Goal: Task Accomplishment & Management: Complete application form

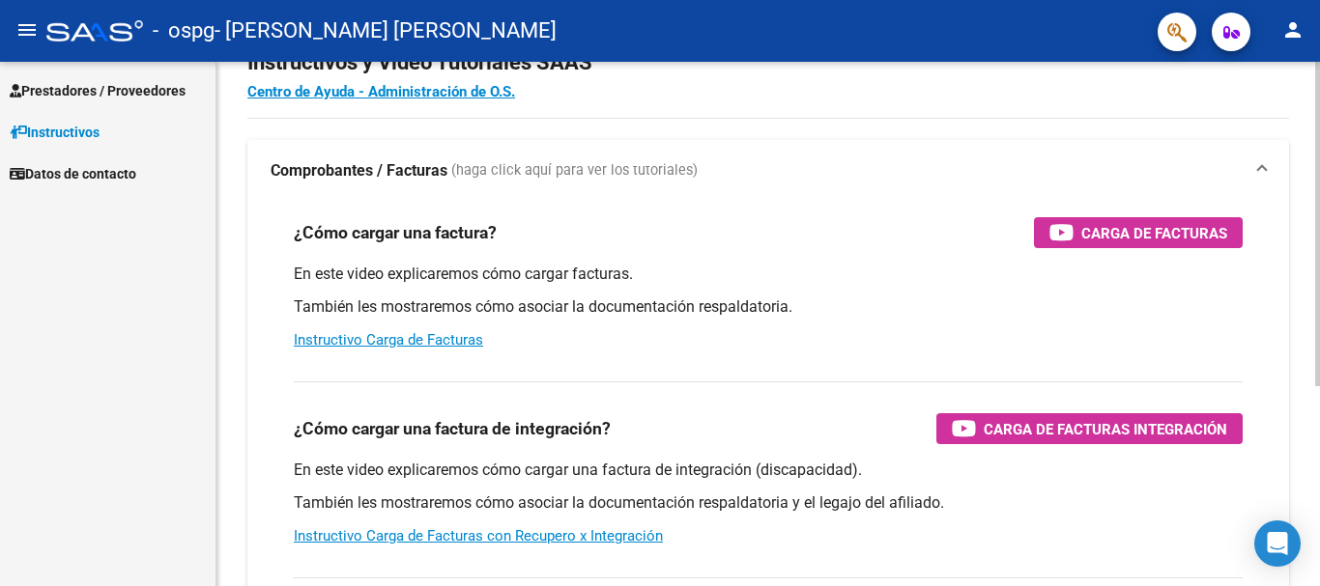
scroll to position [97, 0]
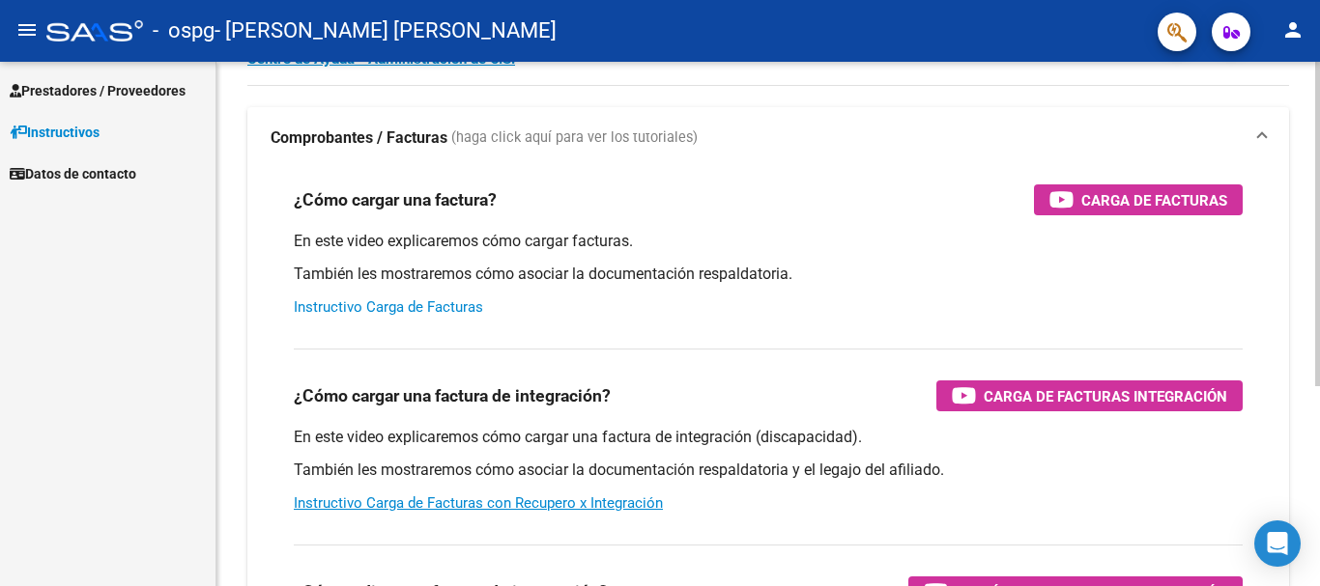
click at [418, 312] on link "Instructivo Carga de Facturas" at bounding box center [388, 307] width 189 height 17
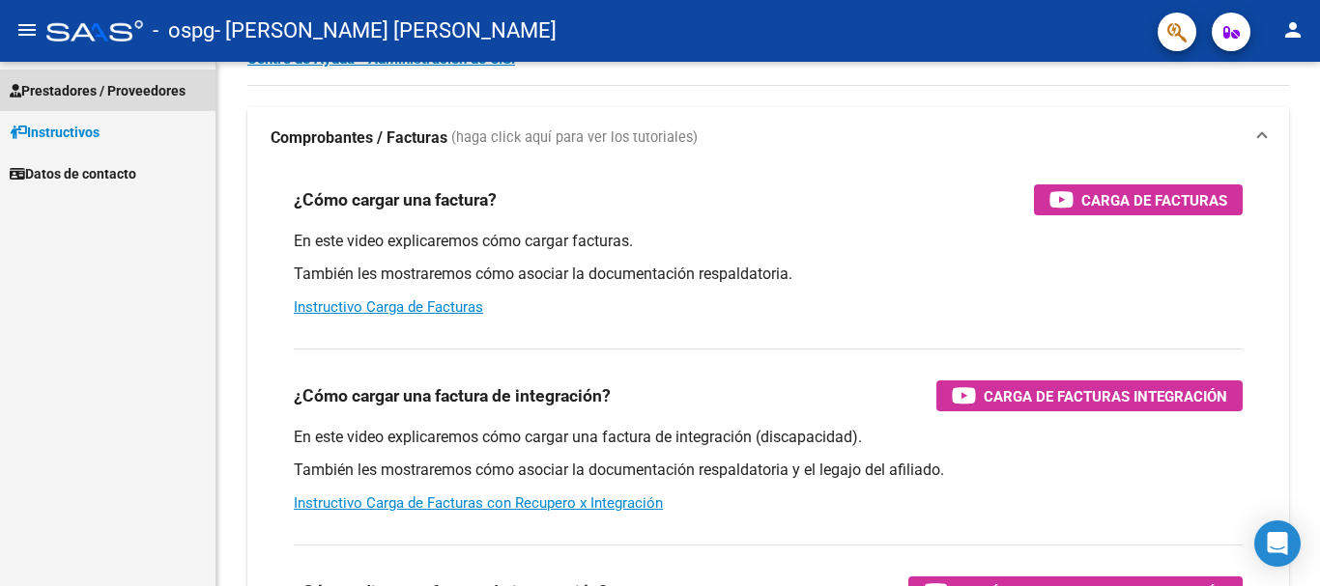
click at [70, 91] on span "Prestadores / Proveedores" at bounding box center [98, 90] width 176 height 21
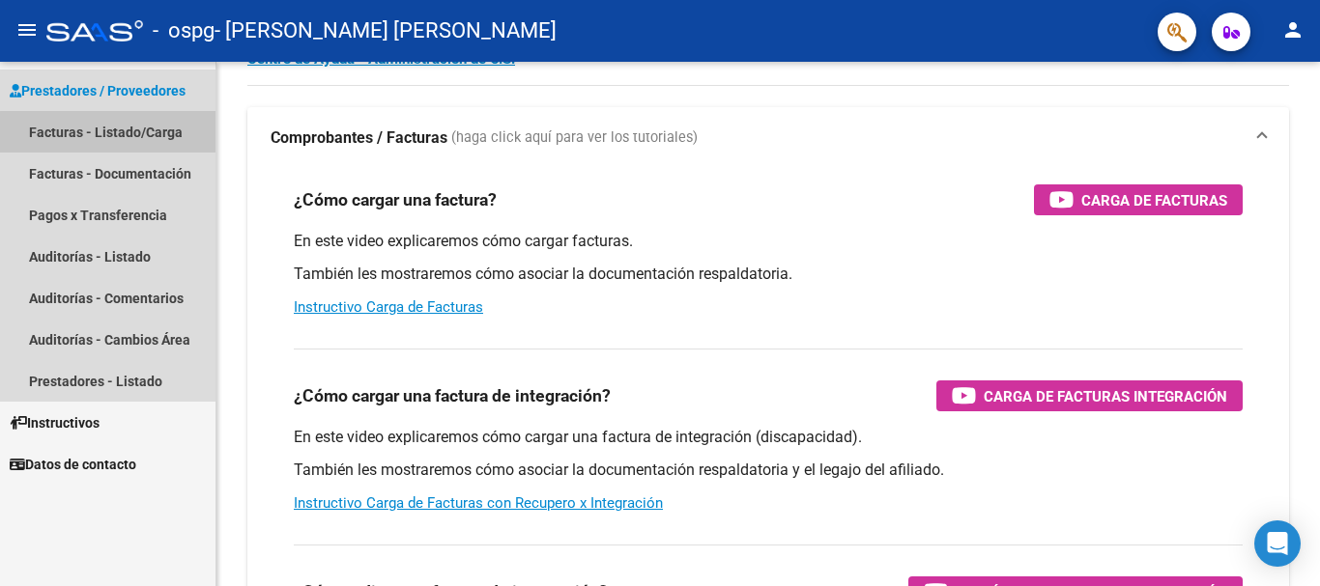
click at [158, 135] on link "Facturas - Listado/Carga" at bounding box center [107, 132] width 215 height 42
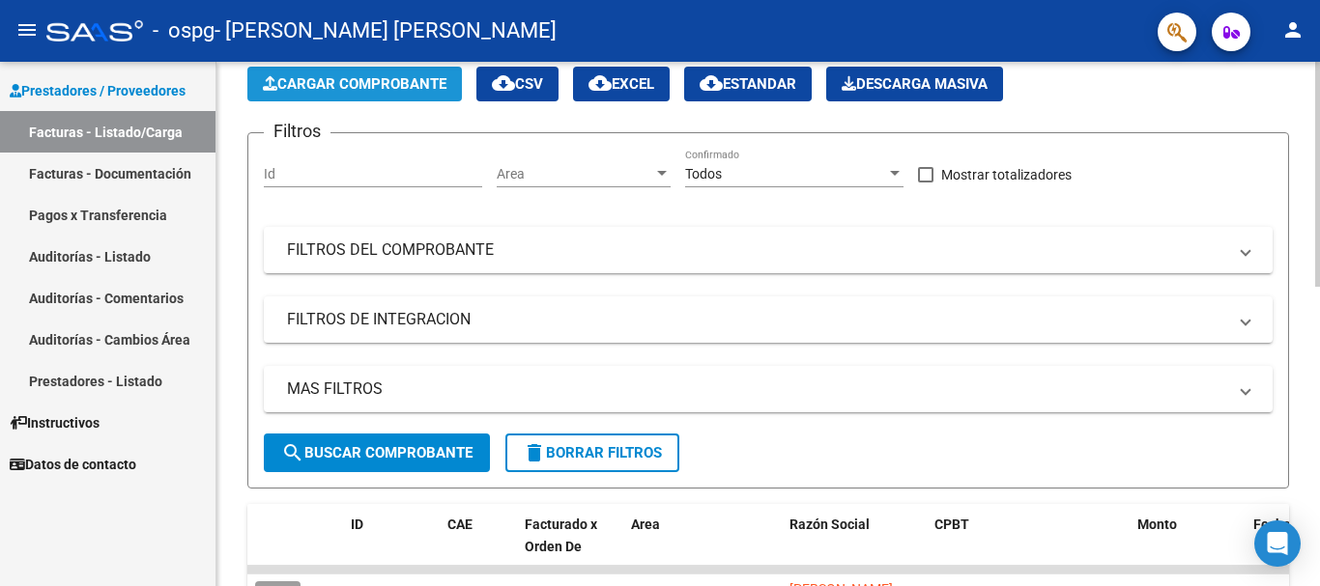
click at [446, 81] on span "Cargar Comprobante" at bounding box center [355, 83] width 184 height 17
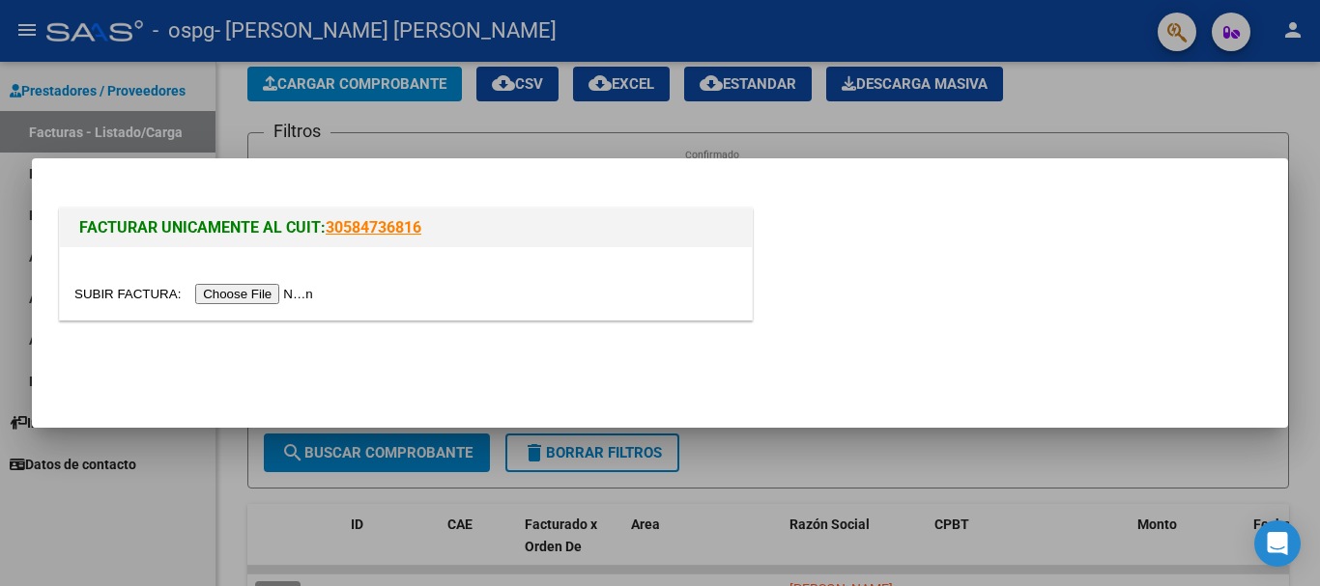
click at [264, 295] on input "file" at bounding box center [196, 294] width 244 height 20
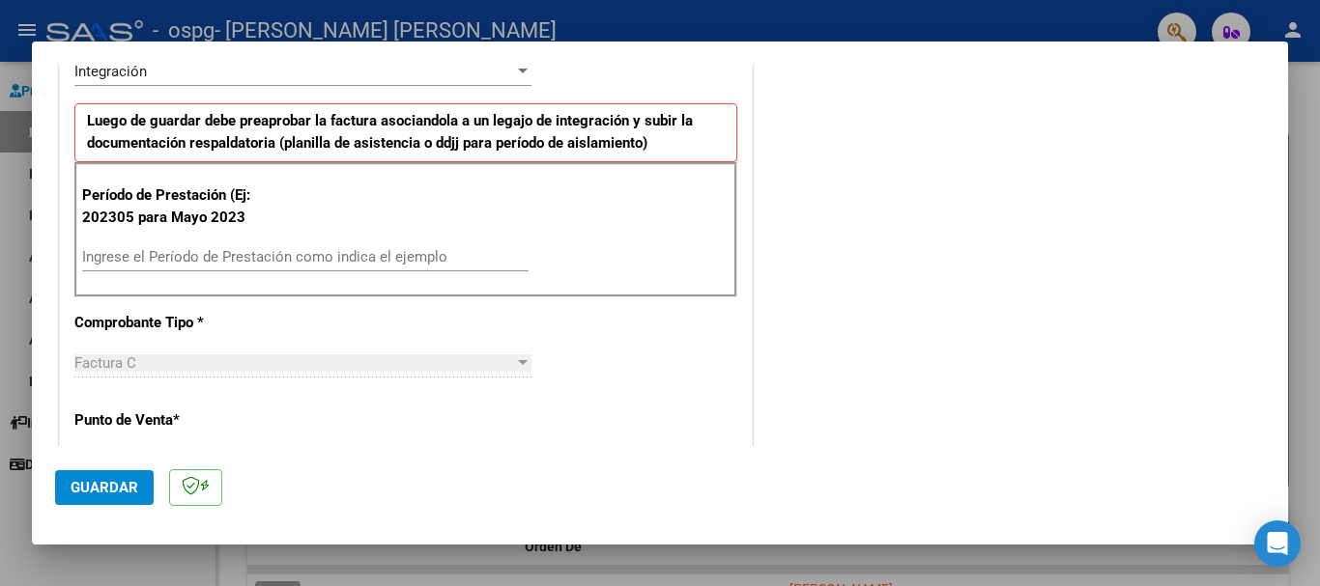
scroll to position [483, 0]
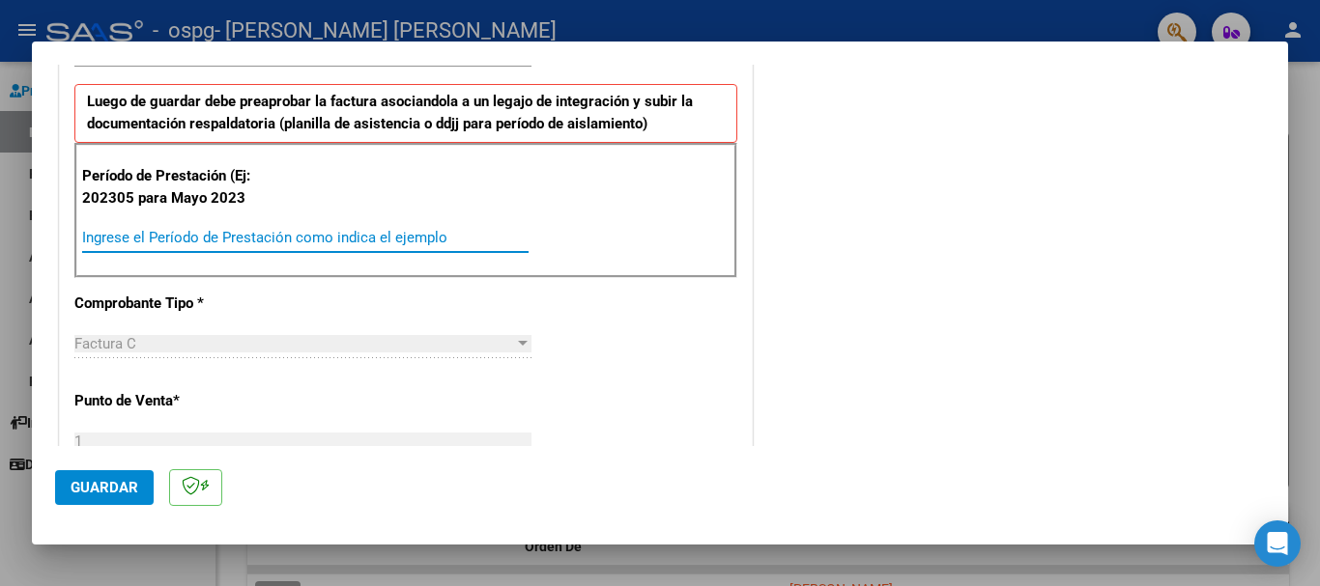
click at [459, 231] on input "Ingrese el Período de Prestación como indica el ejemplo" at bounding box center [305, 237] width 446 height 17
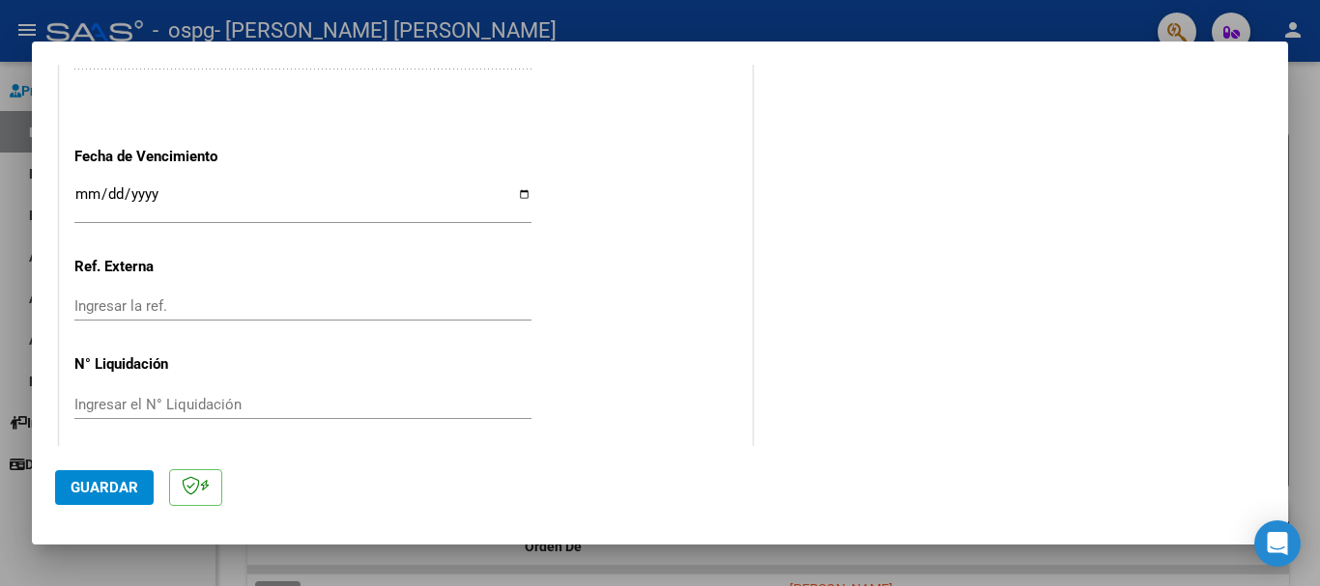
scroll to position [1282, 0]
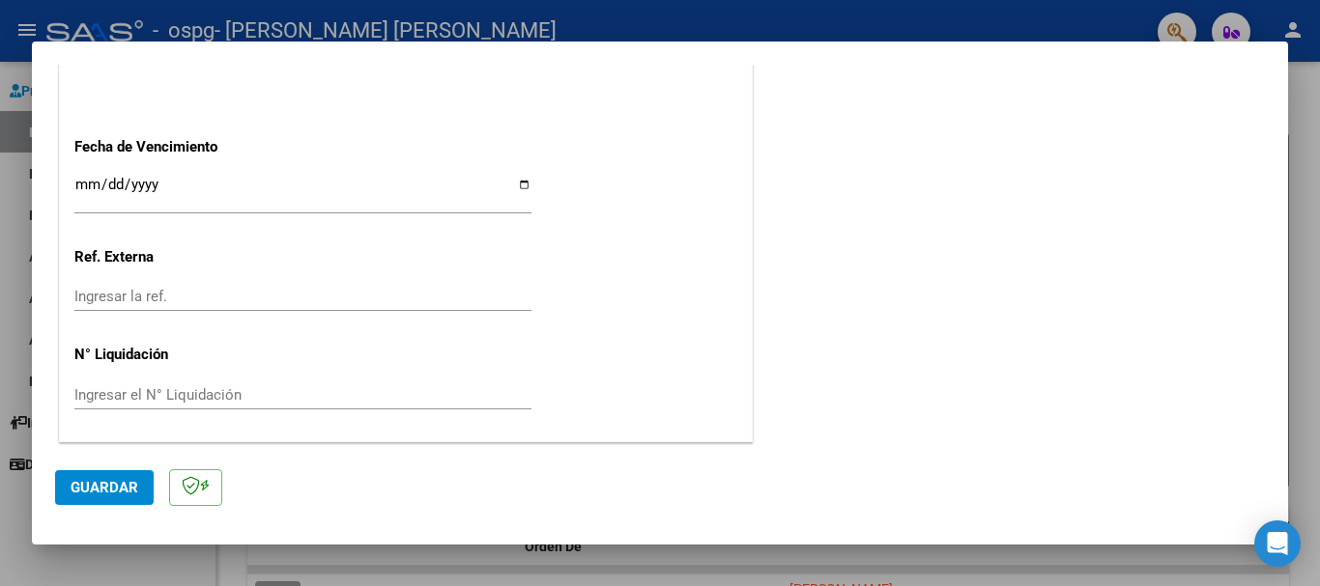
type input "202507"
click at [117, 500] on button "Guardar" at bounding box center [104, 488] width 99 height 35
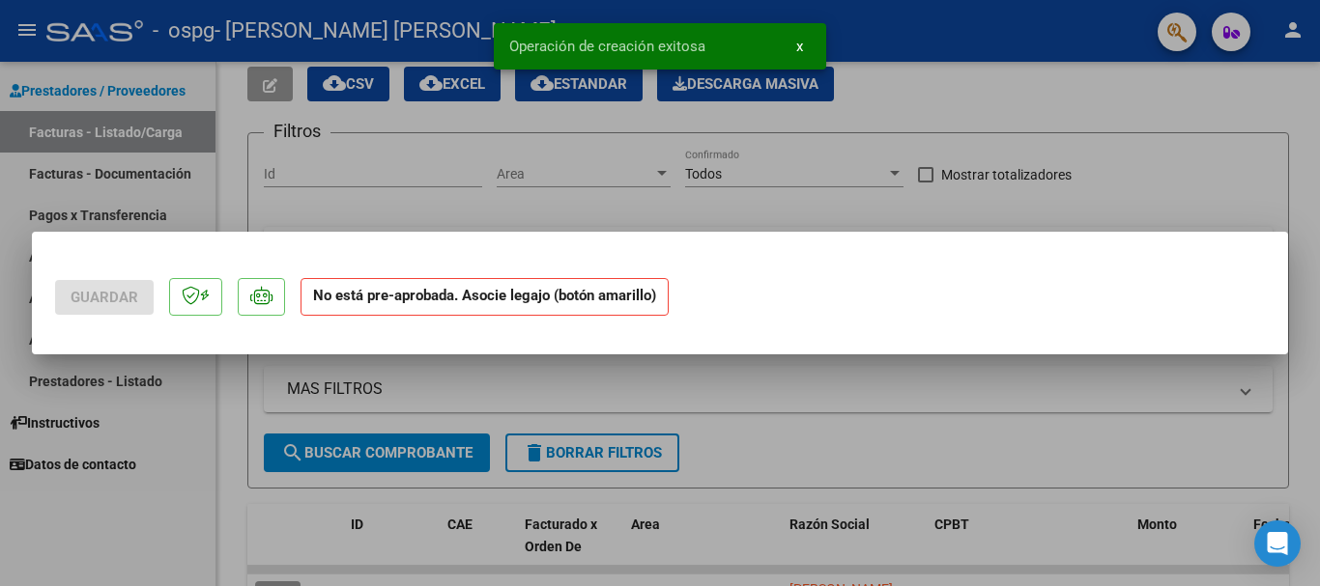
scroll to position [0, 0]
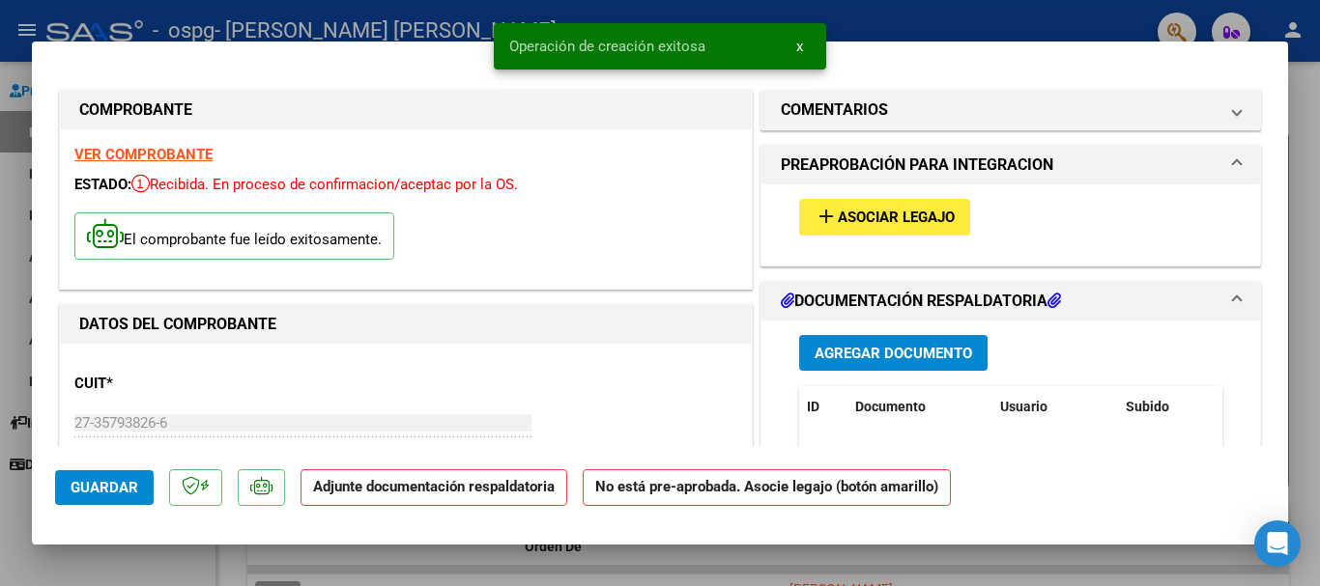
click at [892, 215] on span "Asociar Legajo" at bounding box center [896, 218] width 117 height 17
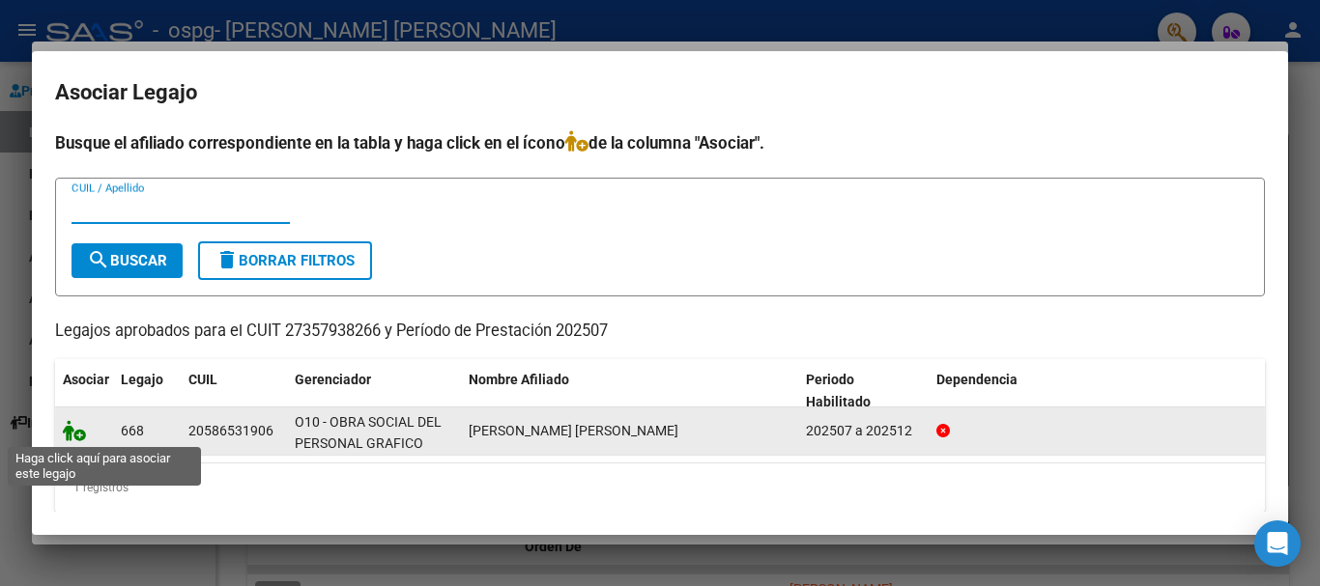
click at [71, 438] on icon at bounding box center [74, 430] width 23 height 21
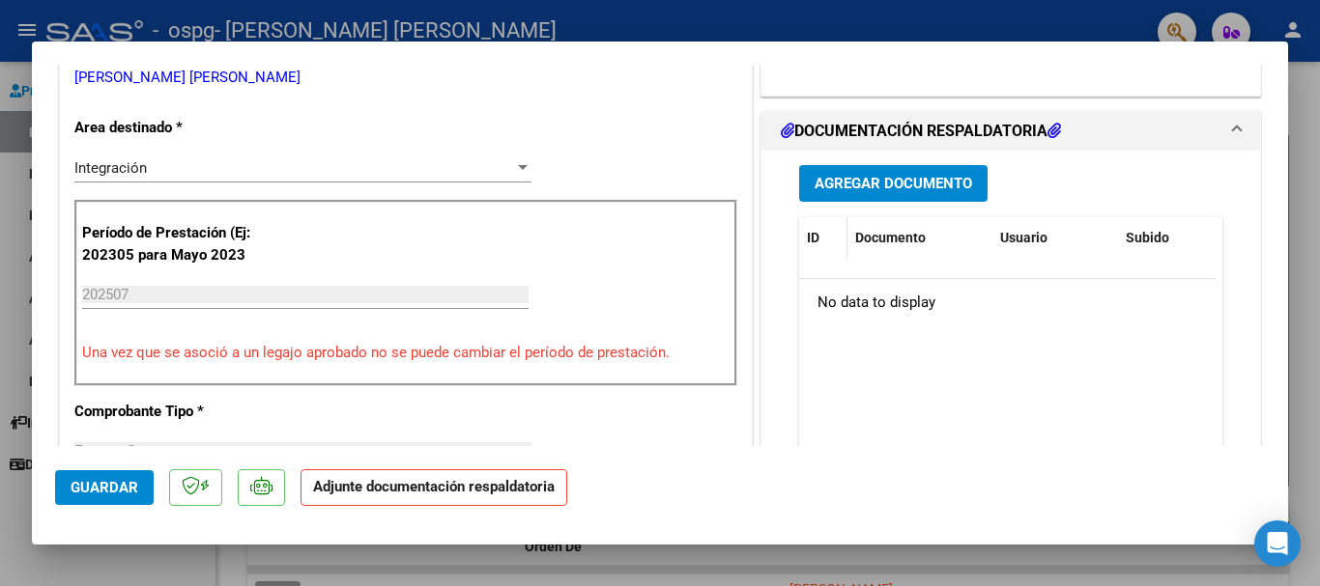
scroll to position [386, 0]
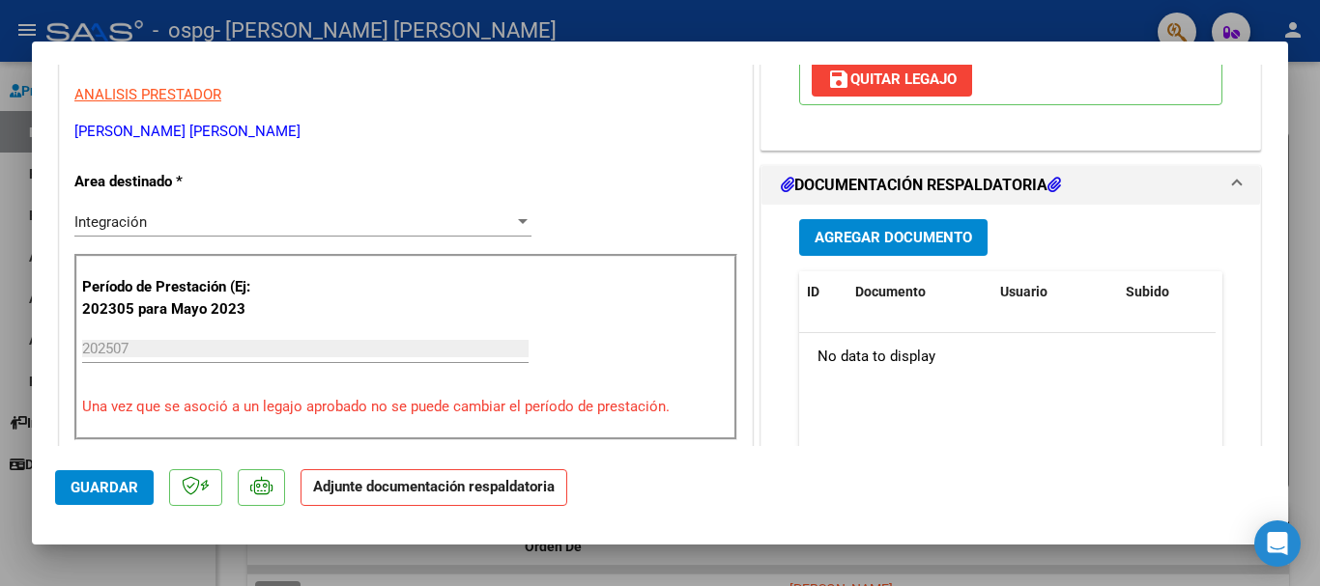
click at [884, 227] on button "Agregar Documento" at bounding box center [893, 237] width 188 height 36
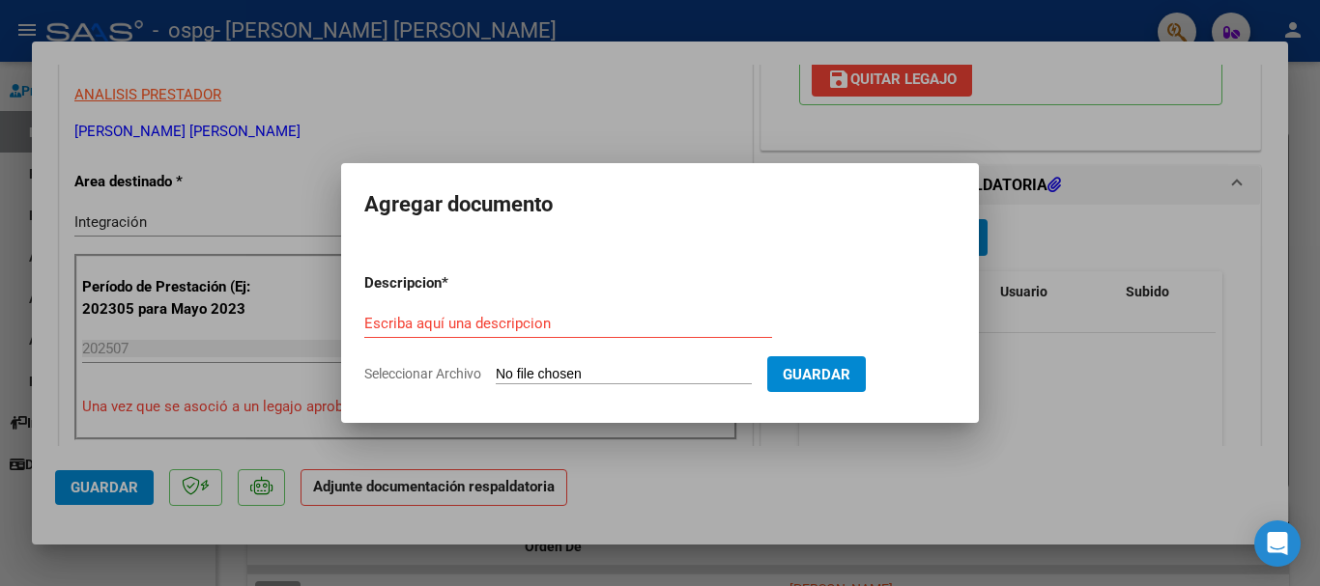
click at [600, 381] on input "Seleccionar Archivo" at bounding box center [624, 375] width 256 height 18
type input "C:\fakepath\PLANILLA DE ASISTENCIA.pdf"
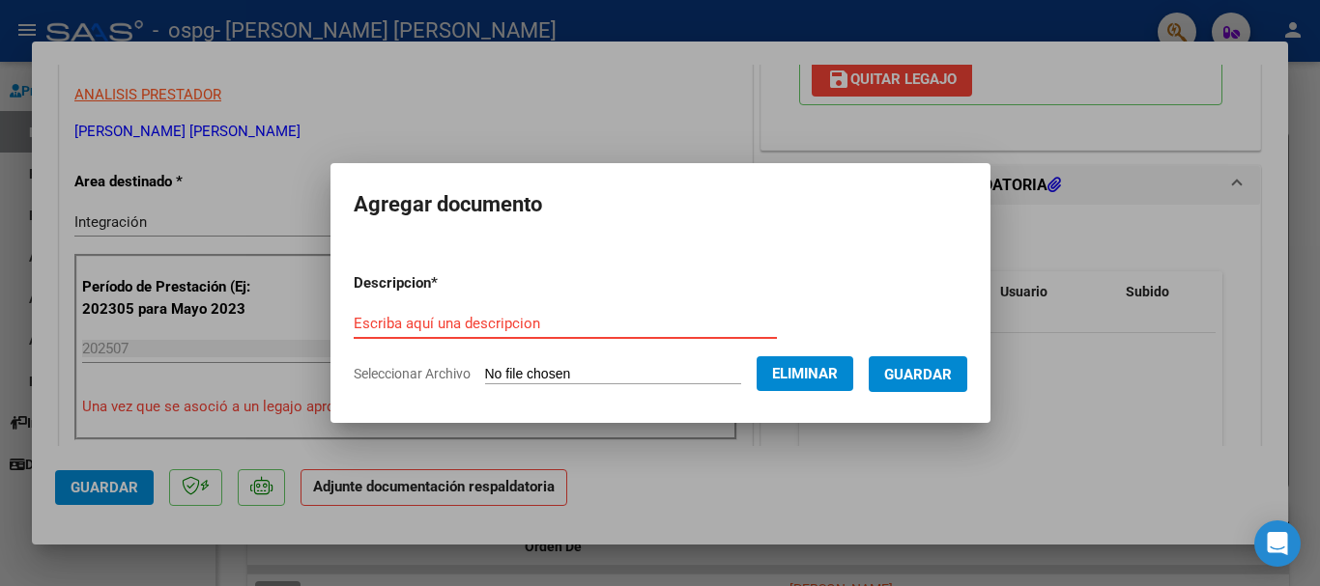
click at [567, 319] on input "Escriba aquí una descripcion" at bounding box center [565, 323] width 423 height 17
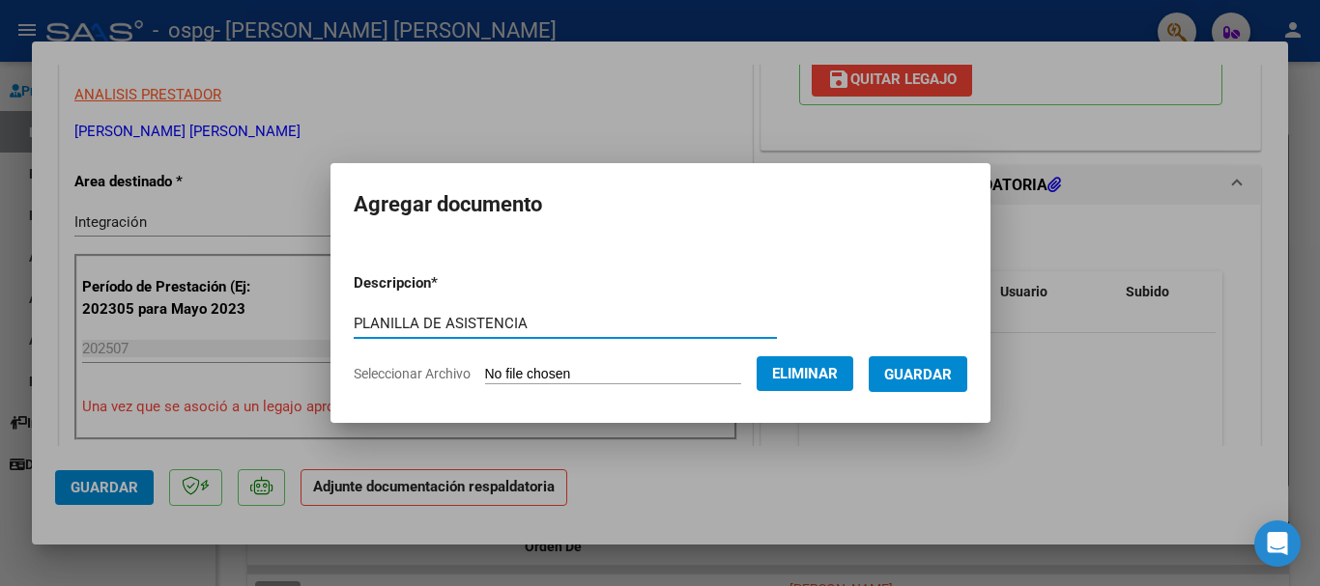
type input "PLANILLA DE ASISTENCIA"
click at [915, 372] on span "Guardar" at bounding box center [918, 374] width 68 height 17
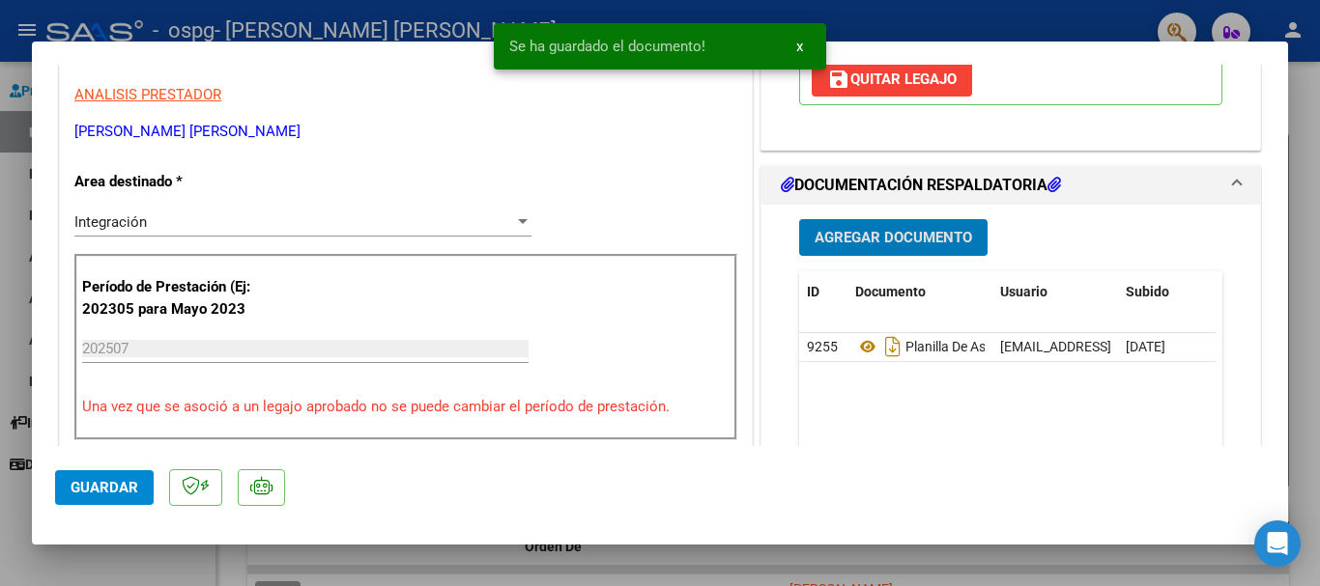
click at [927, 230] on span "Agregar Documento" at bounding box center [892, 238] width 157 height 17
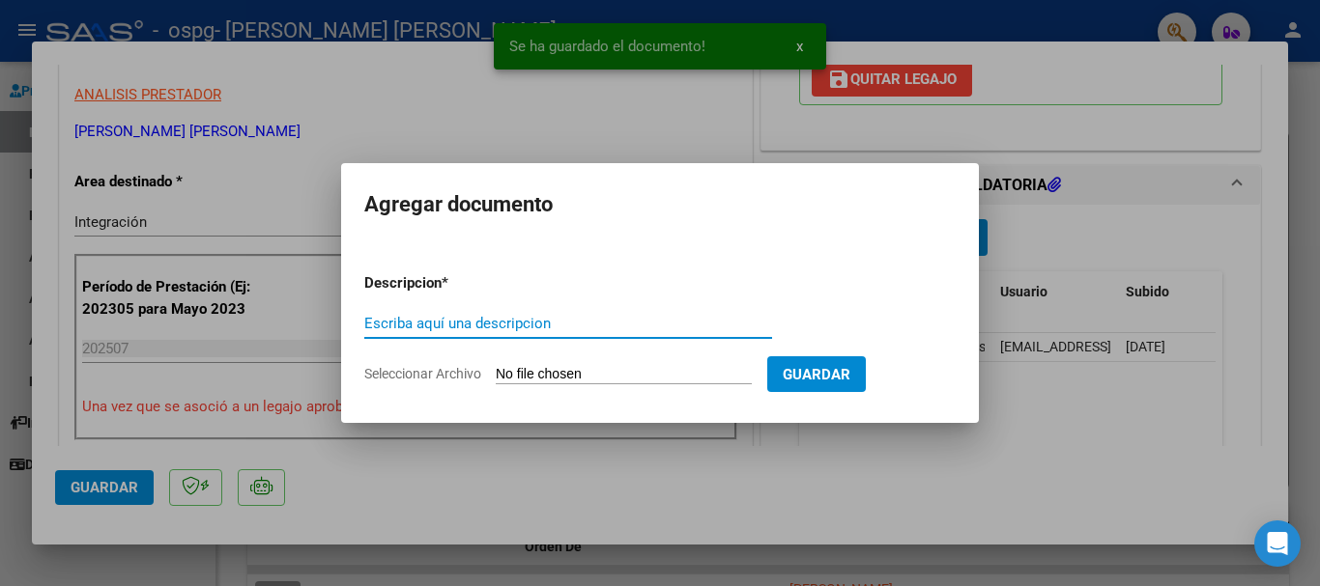
click at [555, 372] on input "Seleccionar Archivo" at bounding box center [624, 375] width 256 height 18
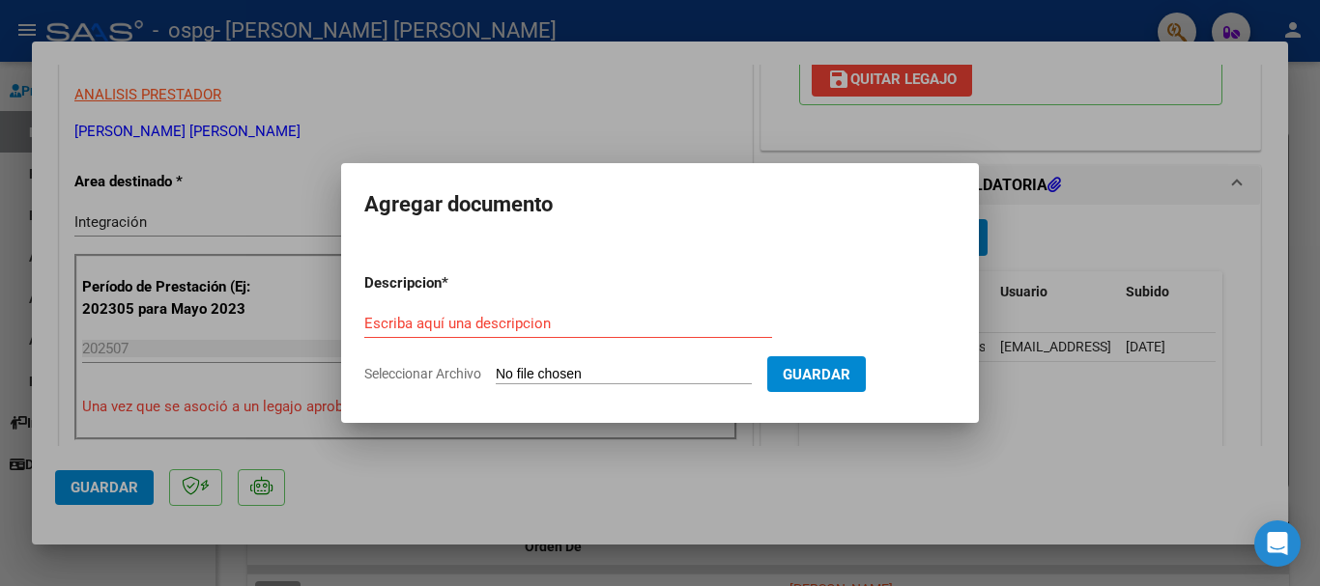
type input "C:\fakepath\AUT.pdf"
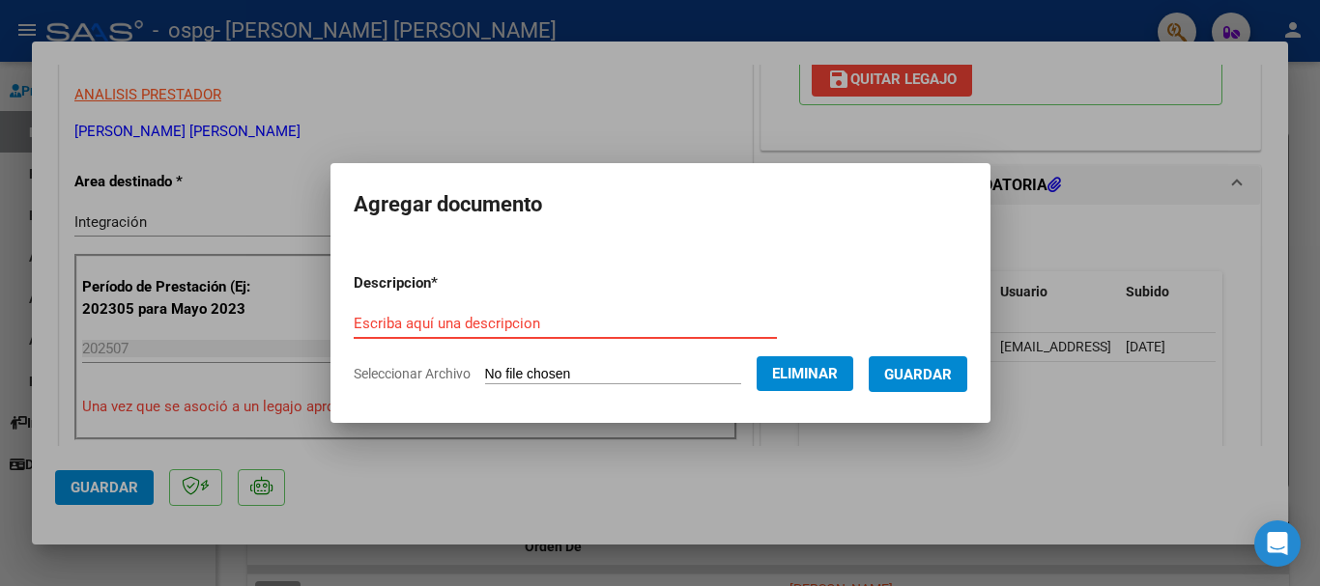
click at [667, 326] on input "Escriba aquí una descripcion" at bounding box center [565, 323] width 423 height 17
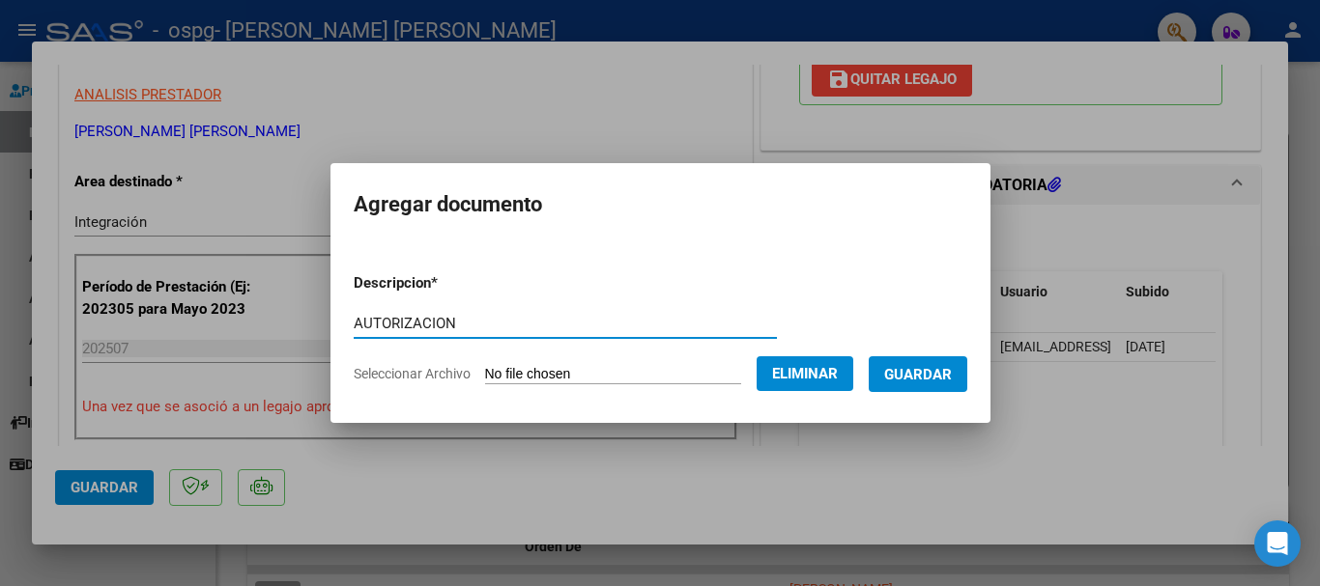
type input "AUTORIZACION"
click at [925, 375] on span "Guardar" at bounding box center [918, 374] width 68 height 17
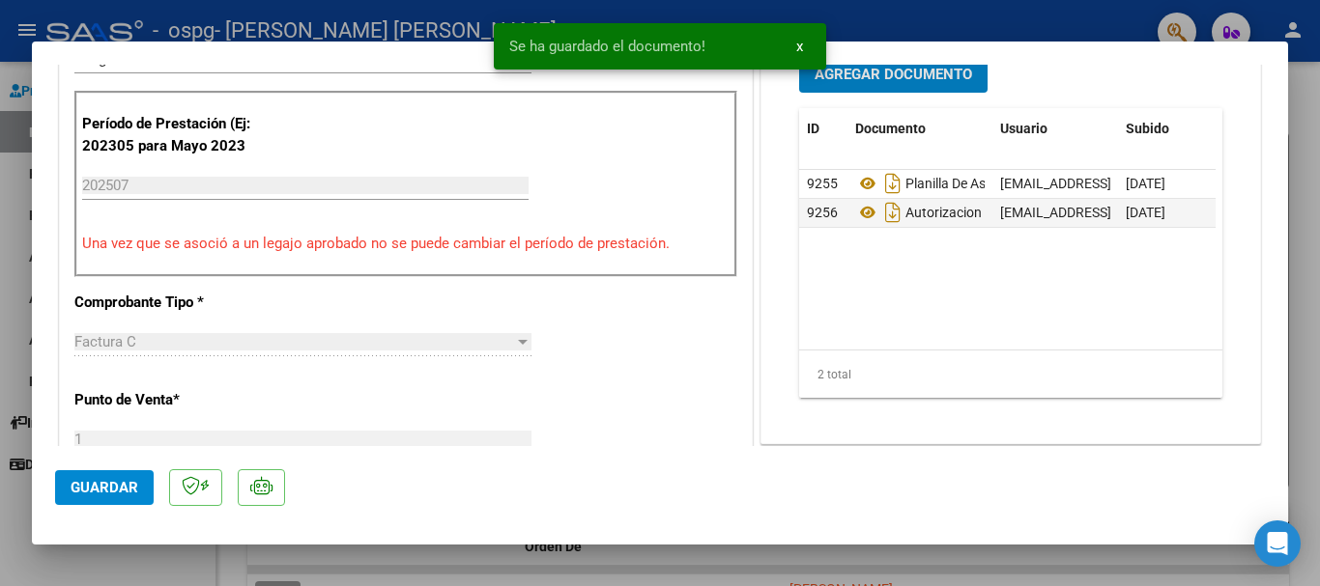
scroll to position [773, 0]
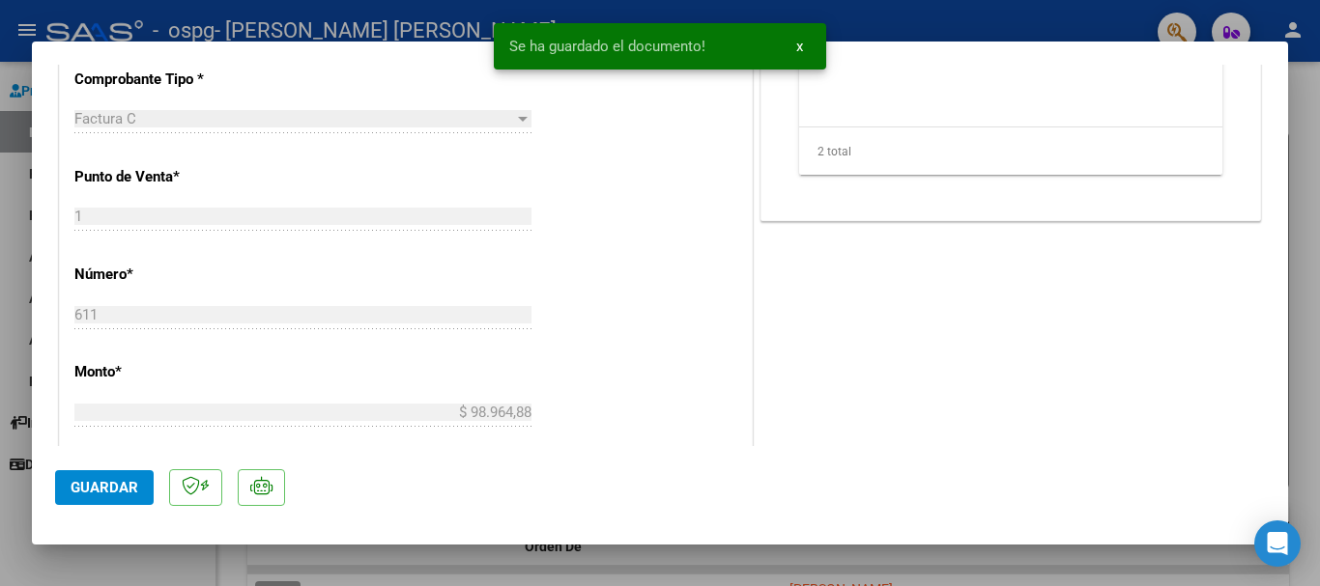
click at [106, 479] on span "Guardar" at bounding box center [105, 487] width 68 height 17
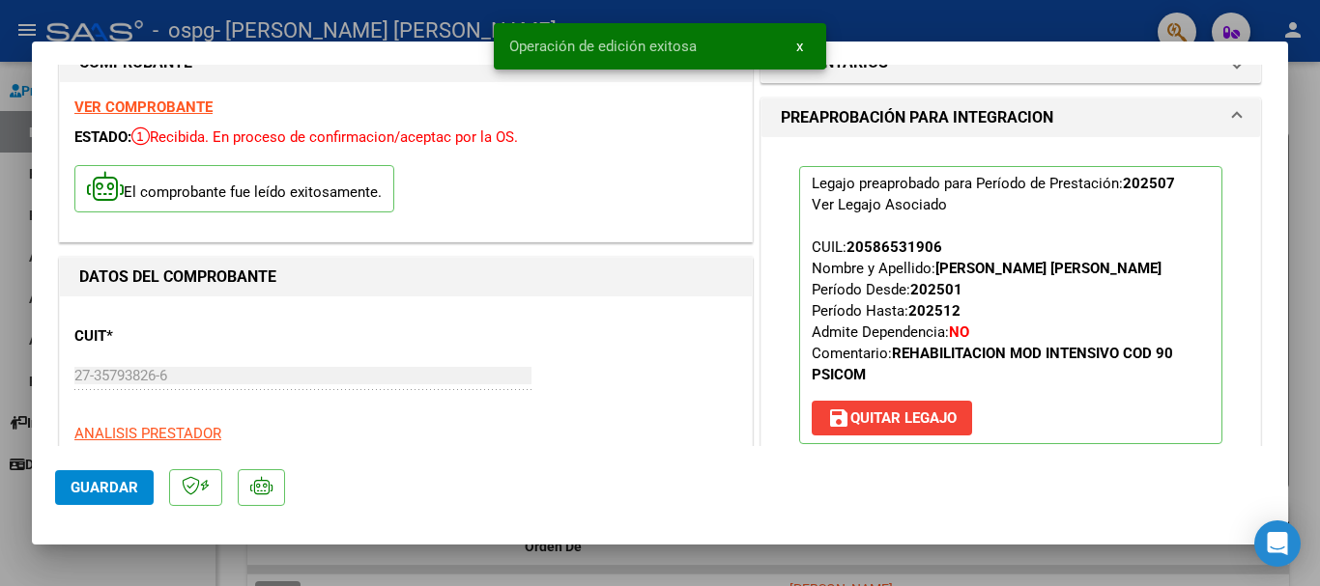
scroll to position [0, 0]
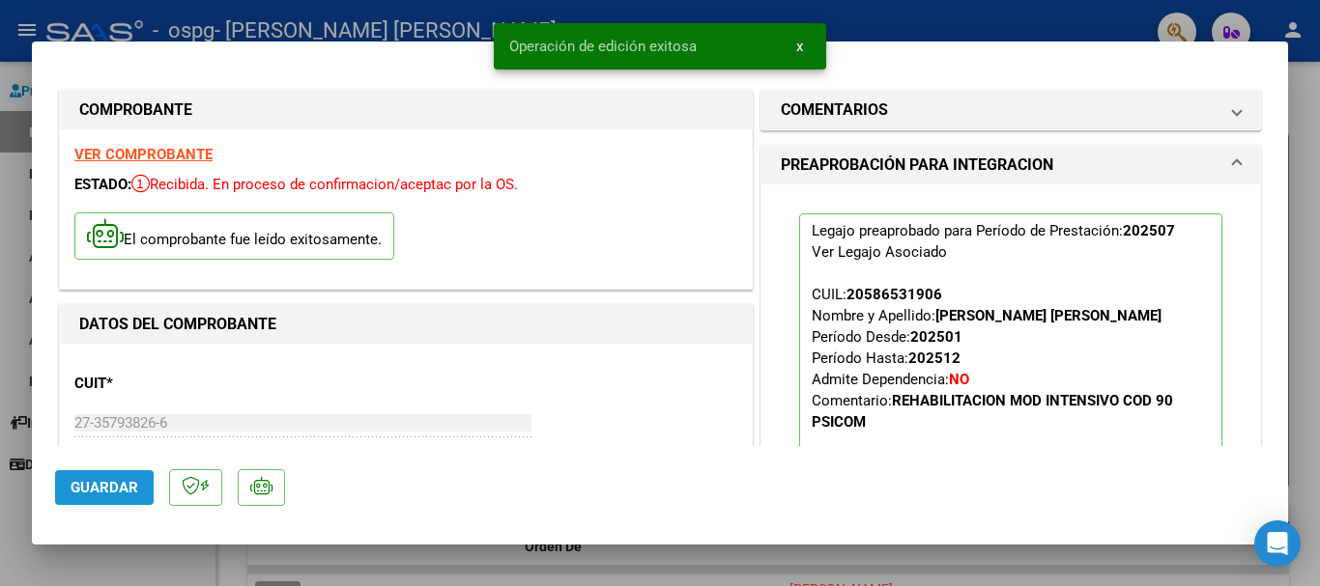
click at [139, 474] on button "Guardar" at bounding box center [104, 488] width 99 height 35
click at [839, 566] on div at bounding box center [660, 293] width 1320 height 586
type input "$ 0,00"
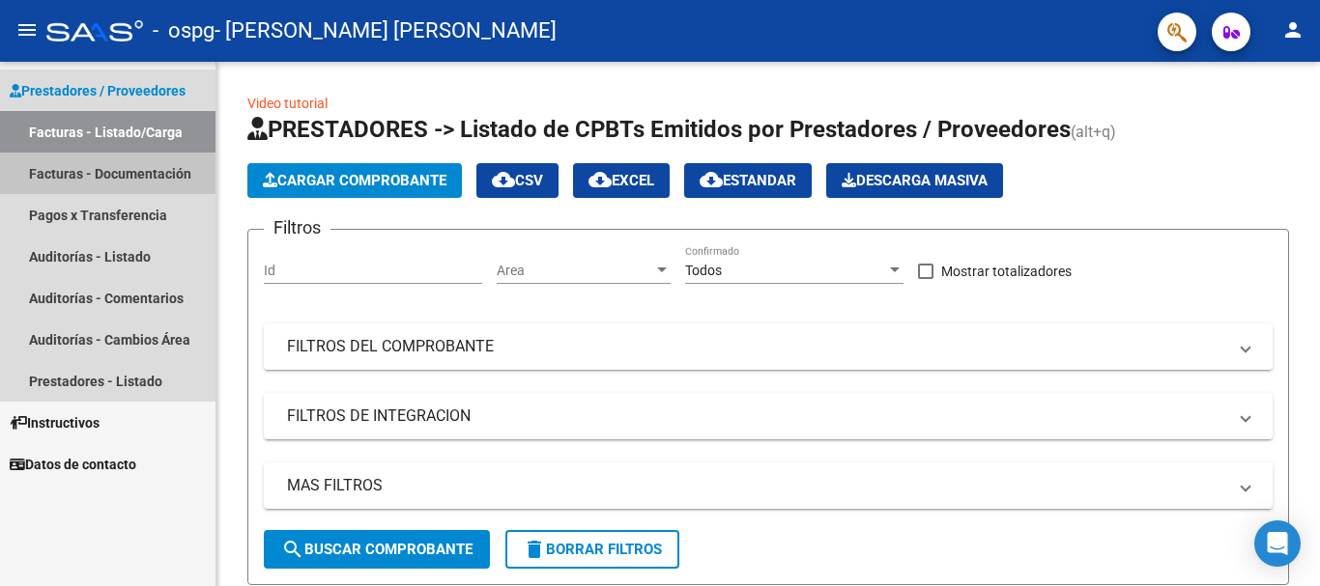
click at [88, 177] on link "Facturas - Documentación" at bounding box center [107, 174] width 215 height 42
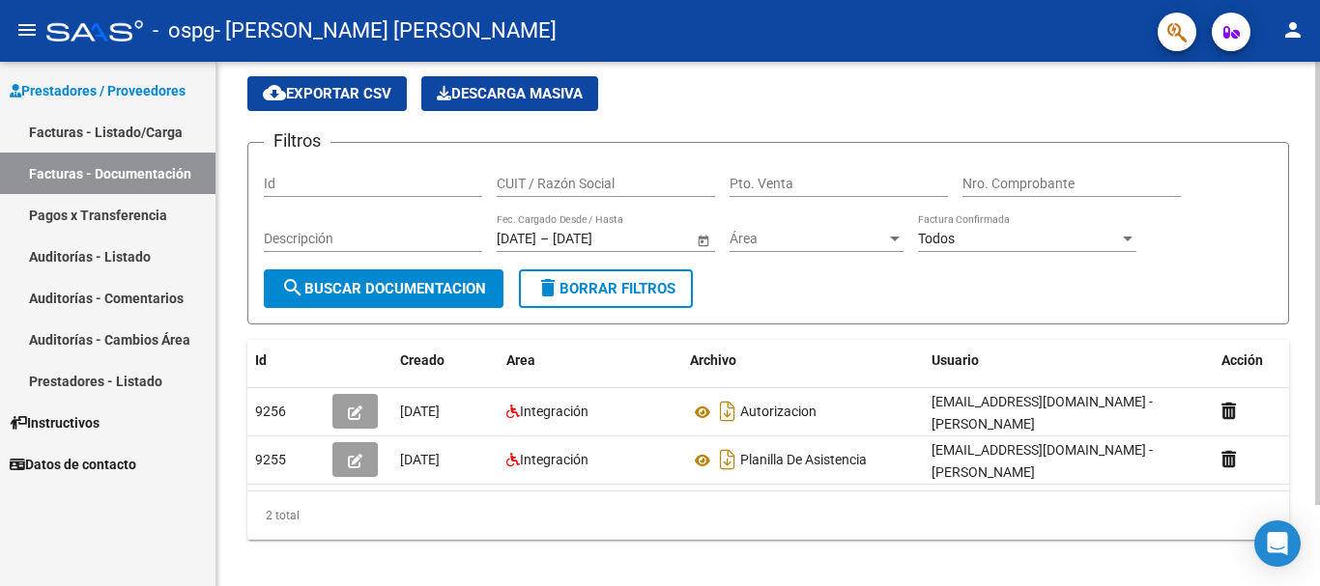
scroll to position [97, 0]
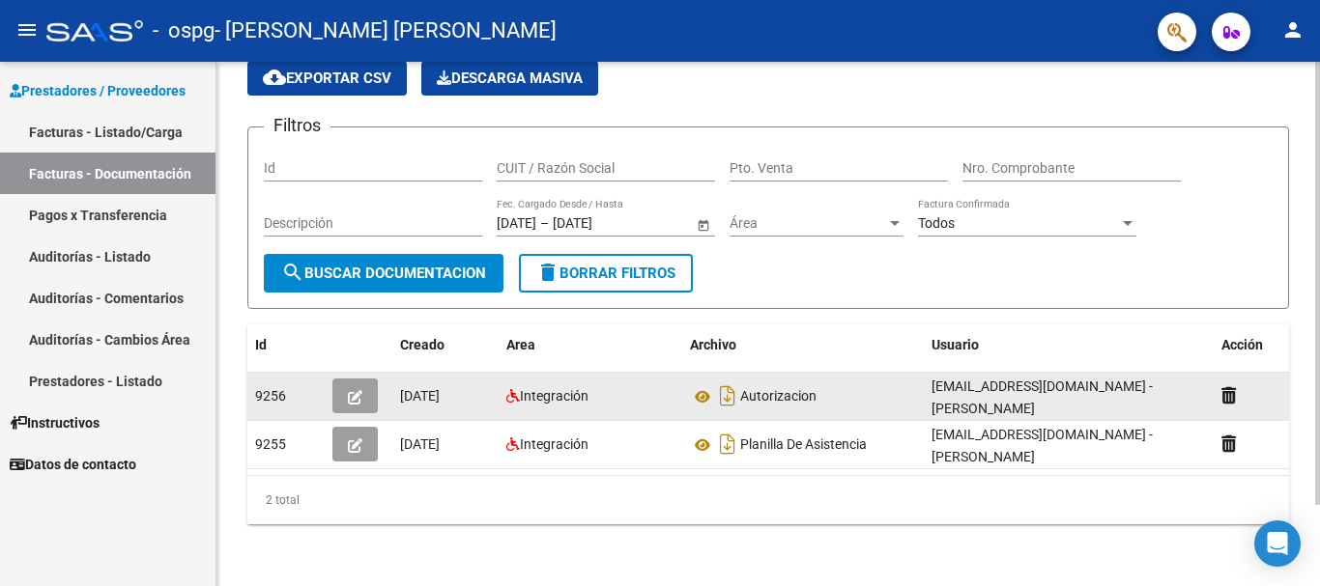
click at [319, 373] on datatable-body-cell "9256" at bounding box center [285, 396] width 77 height 47
click at [359, 390] on icon "button" at bounding box center [355, 397] width 14 height 14
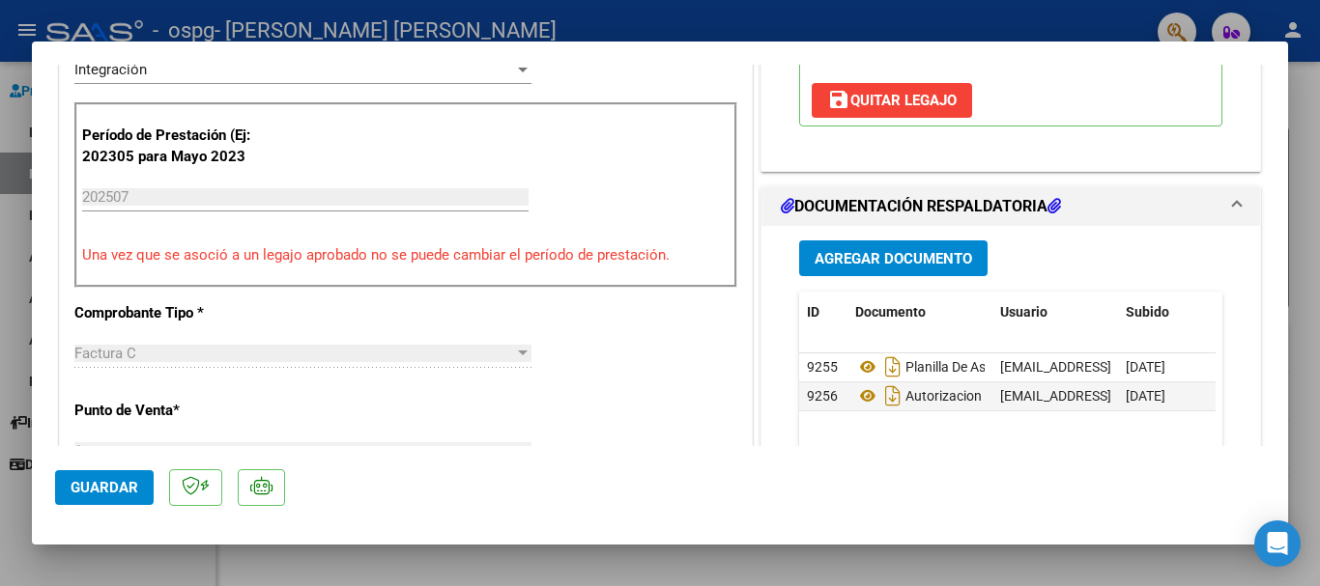
scroll to position [483, 0]
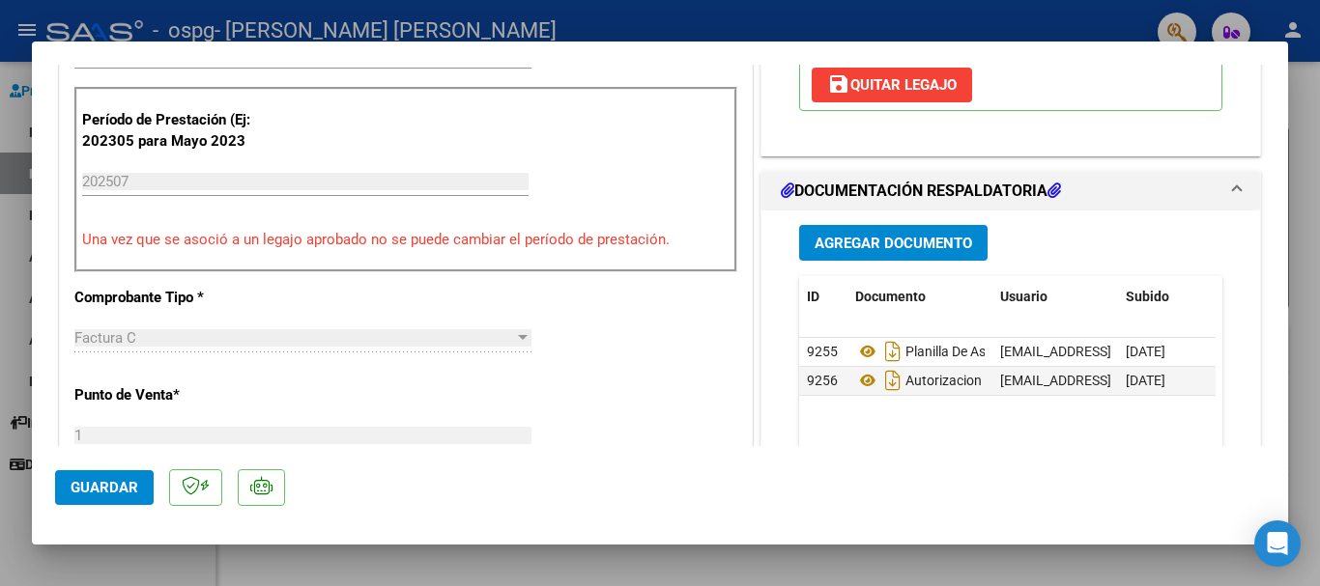
click at [284, 566] on div at bounding box center [660, 293] width 1320 height 586
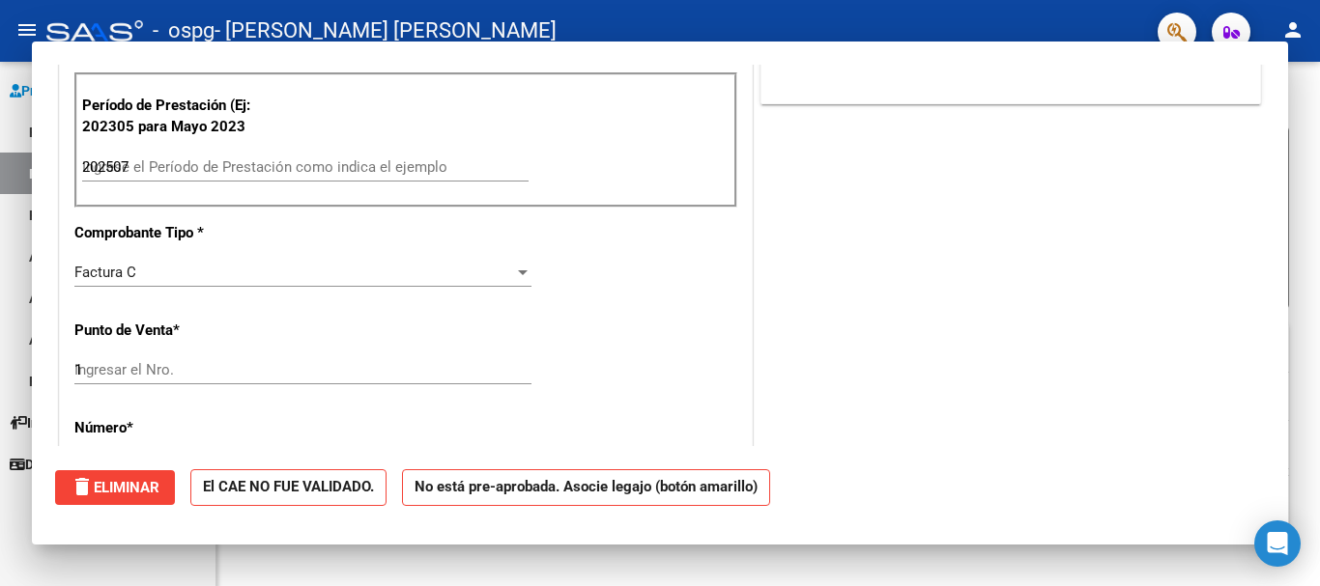
type input "$ 0,00"
